Goal: Task Accomplishment & Management: Complete application form

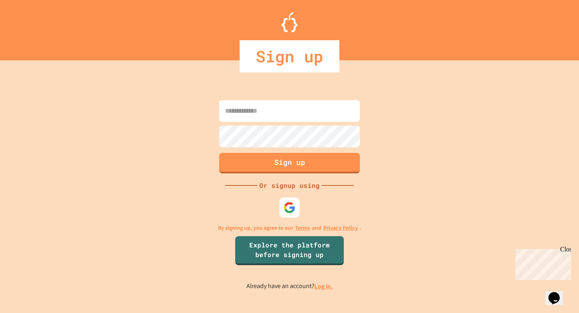
click at [263, 112] on input at bounding box center [289, 111] width 141 height 22
click at [291, 205] on img at bounding box center [289, 207] width 13 height 13
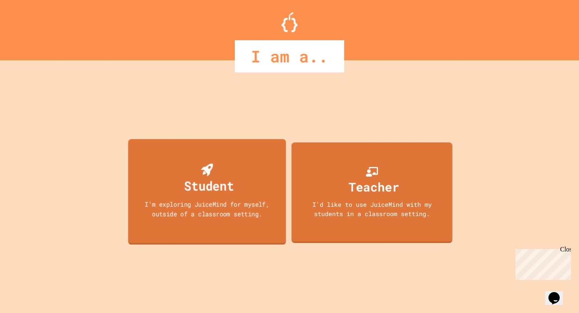
click at [240, 210] on div "I'm exploring JuiceMind for myself, outside of a classroom setting." at bounding box center [207, 208] width 142 height 19
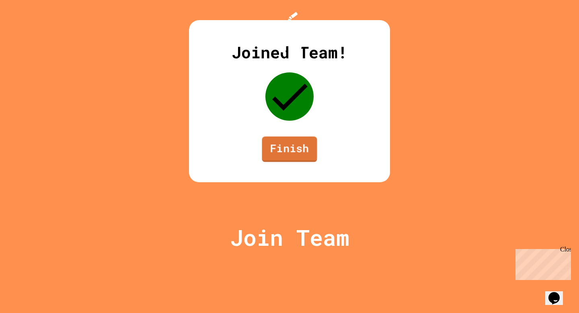
click at [286, 162] on link "Finish" at bounding box center [289, 149] width 55 height 26
